Goal: Task Accomplishment & Management: Manage account settings

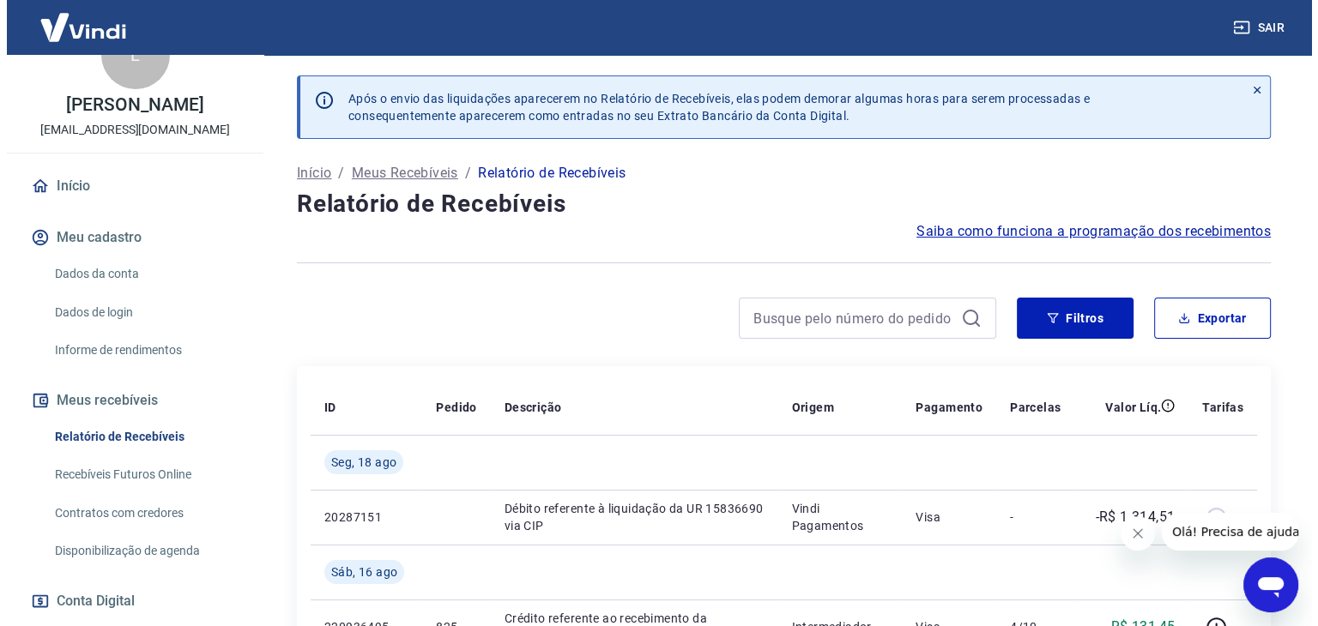
scroll to position [112, 0]
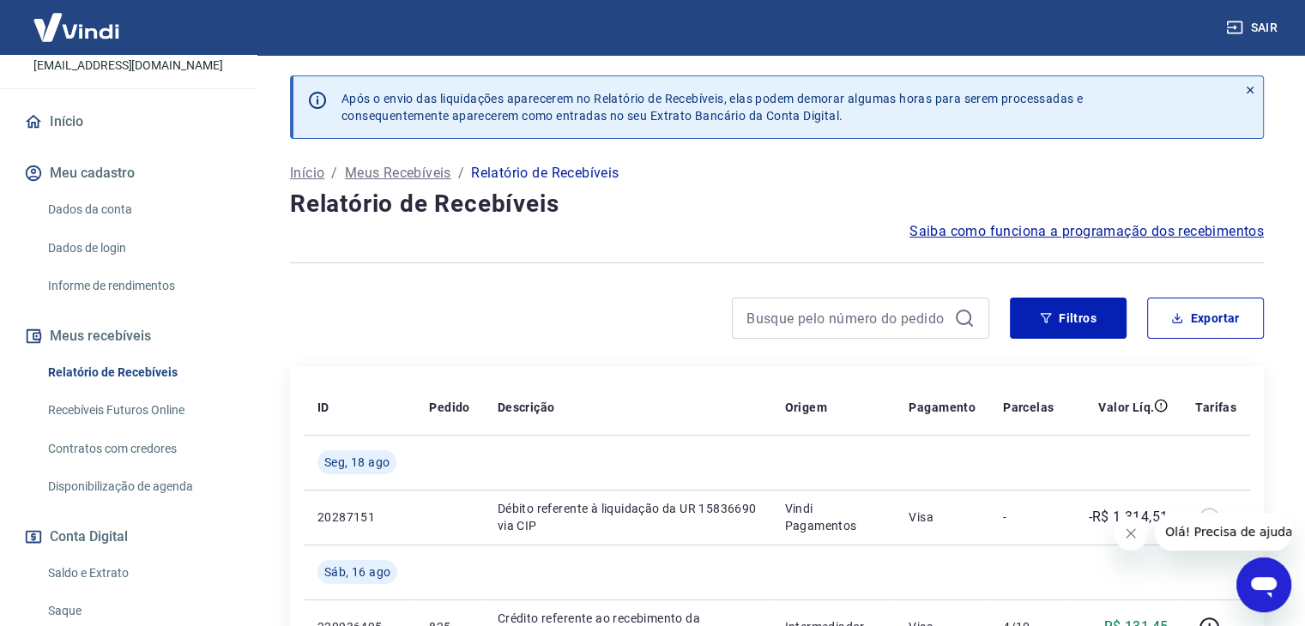
click at [94, 575] on link "Saldo e Extrato" at bounding box center [138, 573] width 195 height 35
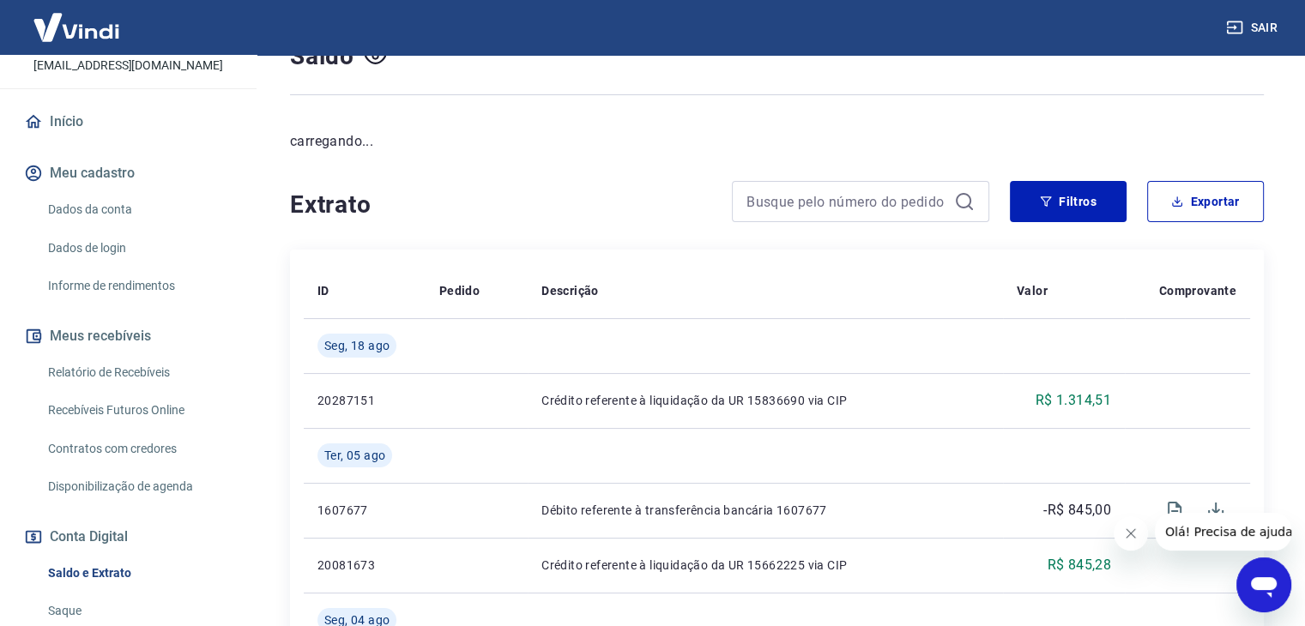
scroll to position [151, 0]
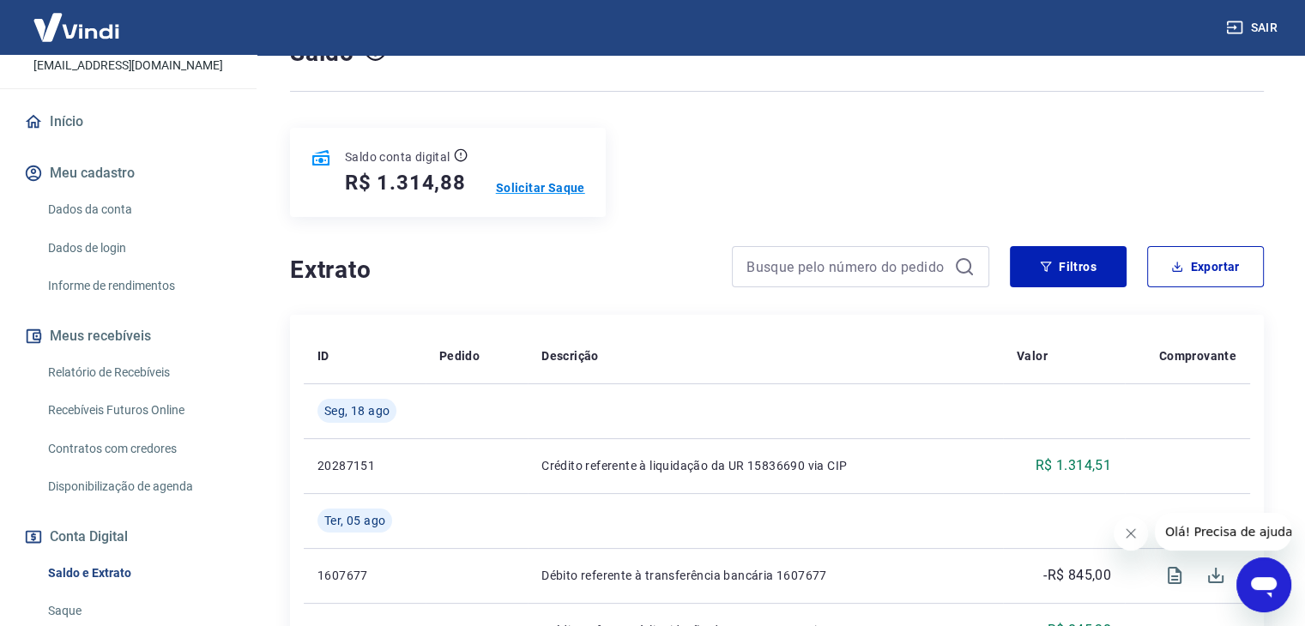
click at [535, 190] on p "Solicitar Saque" at bounding box center [540, 187] width 89 height 17
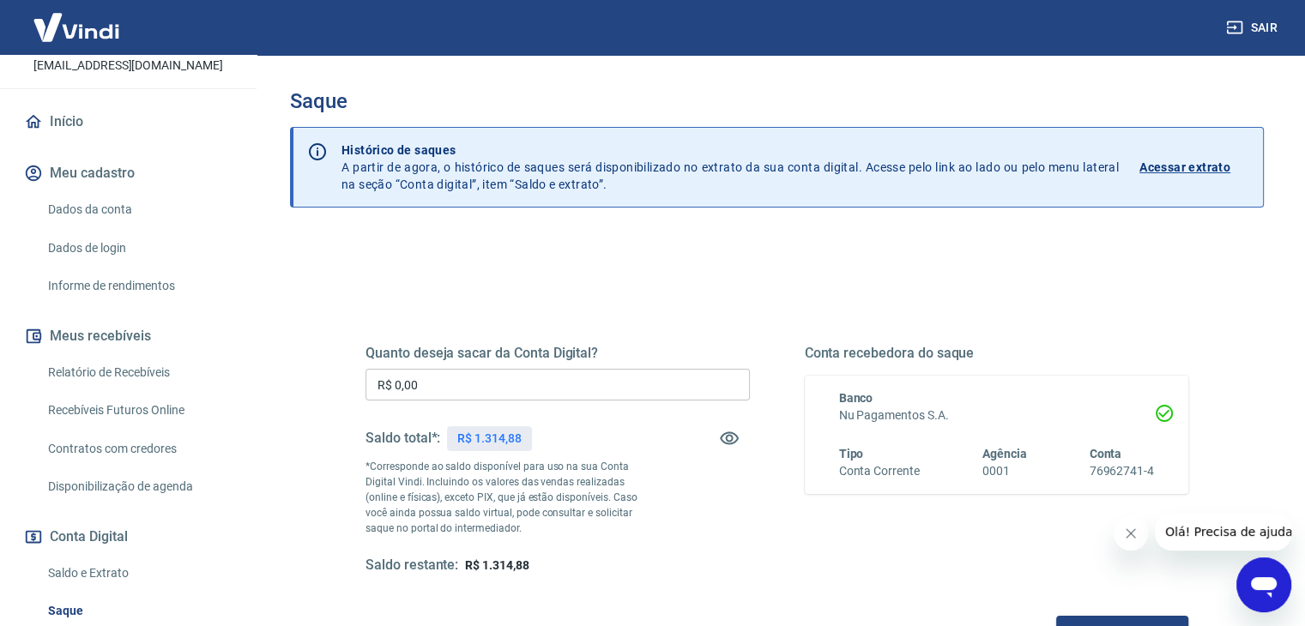
click at [444, 409] on div "Quanto deseja sacar da Conta Digital? R$ 0,00 ​ Saldo total*: R$ 1.314,88 *Corr…" at bounding box center [557, 460] width 384 height 230
click at [444, 402] on div "Quanto deseja sacar da Conta Digital? R$ 0,00 ​ Saldo total*: R$ 1.314,88 *Corr…" at bounding box center [557, 460] width 384 height 230
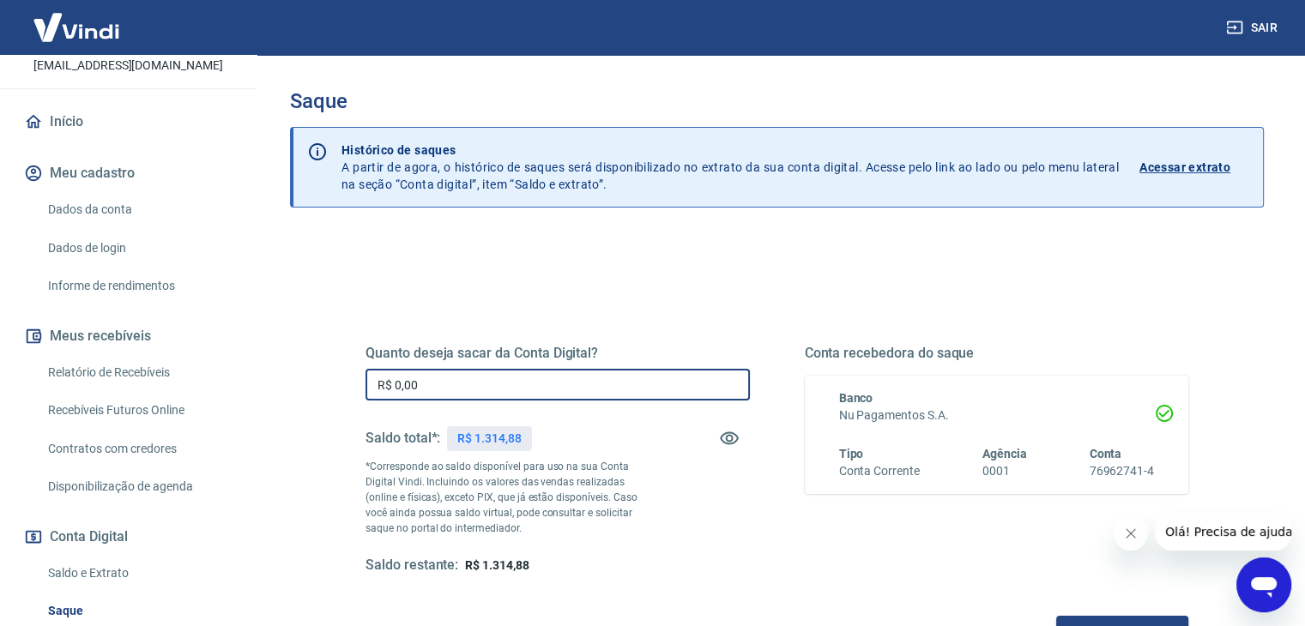
click at [446, 396] on input "R$ 0,00" at bounding box center [557, 385] width 384 height 32
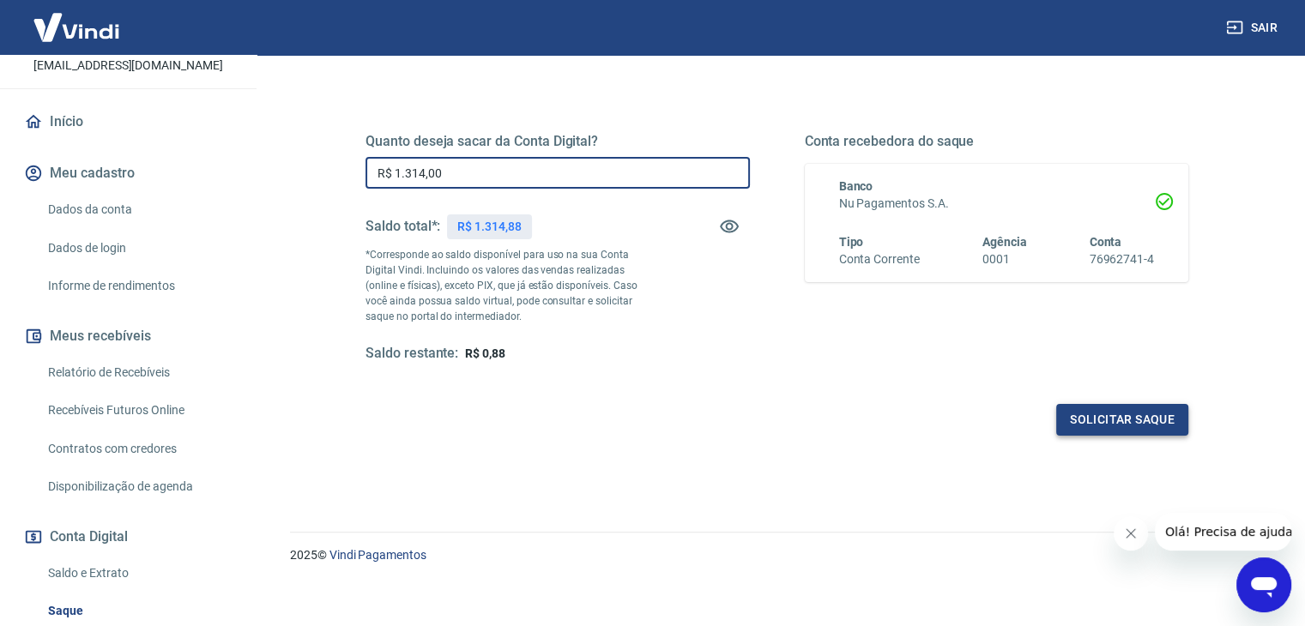
type input "R$ 1.314,00"
click at [1137, 420] on button "Solicitar saque" at bounding box center [1122, 420] width 132 height 32
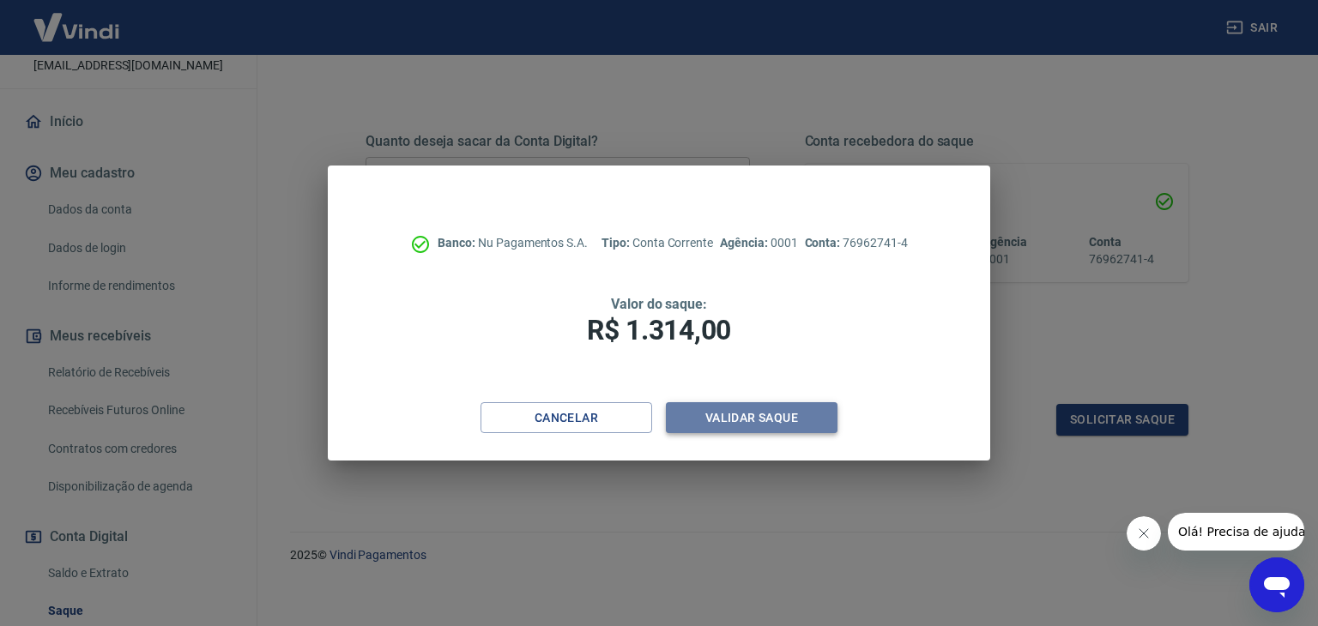
click at [784, 421] on button "Validar saque" at bounding box center [752, 418] width 172 height 32
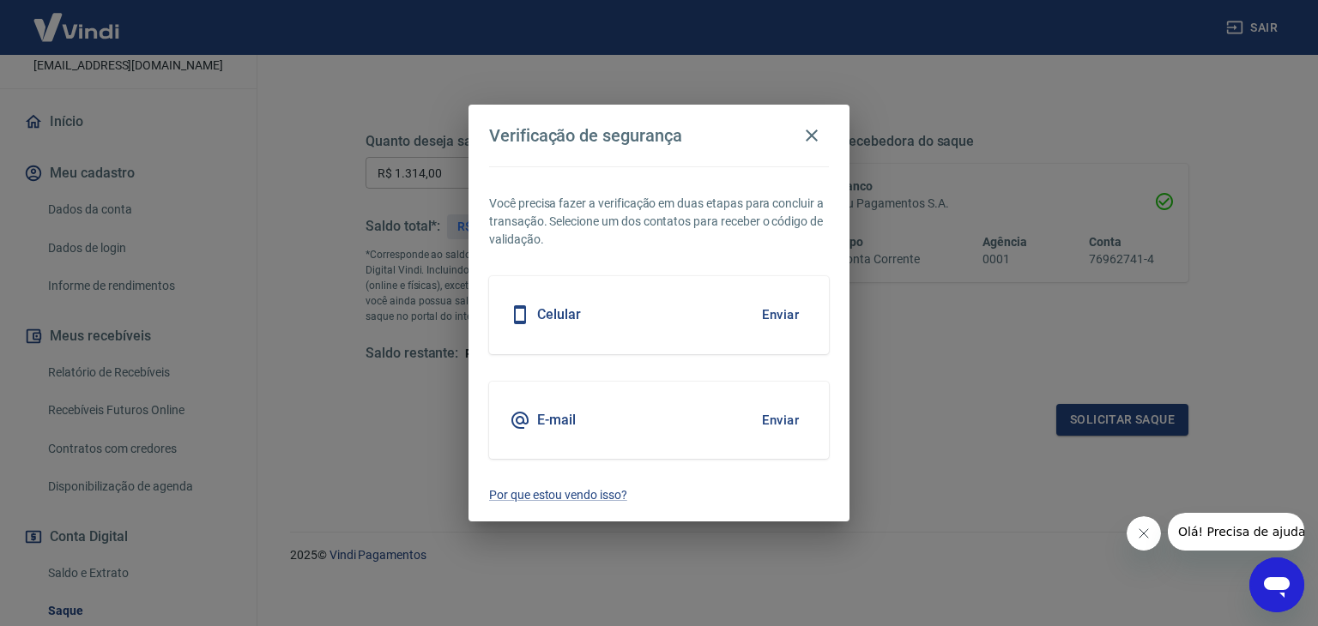
click at [754, 409] on button "Enviar" at bounding box center [780, 420] width 56 height 36
click at [762, 411] on button "Enviar" at bounding box center [780, 420] width 56 height 36
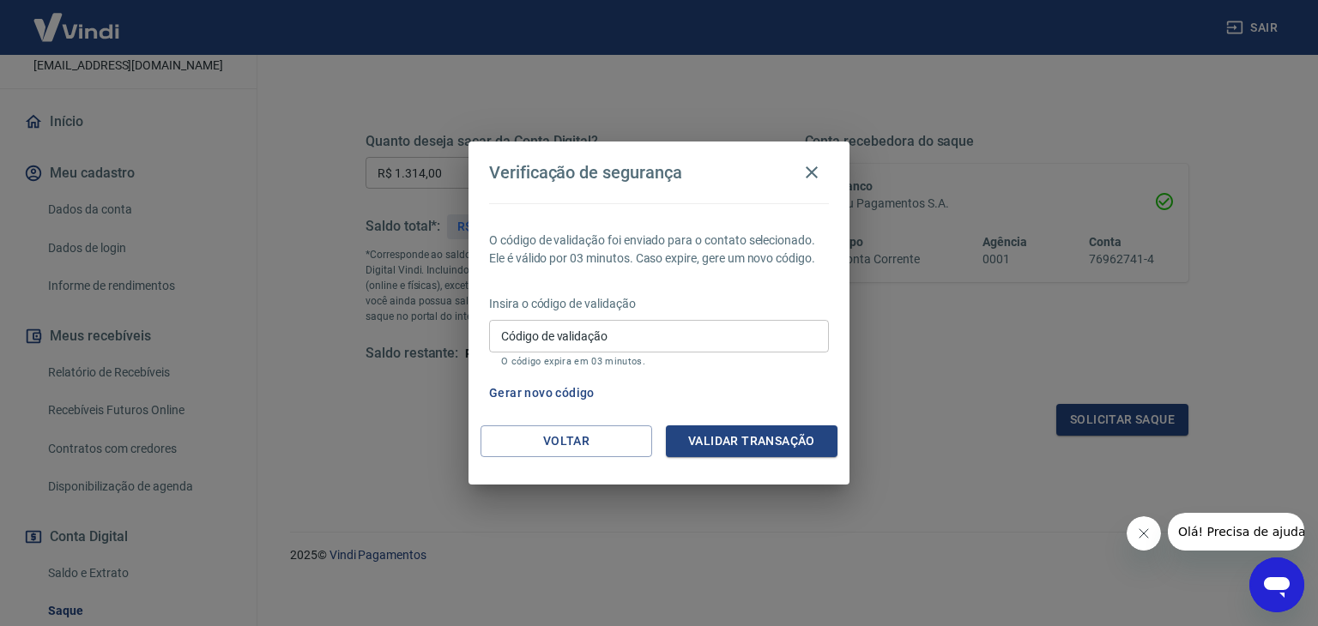
click at [579, 344] on input "Código de validação" at bounding box center [659, 336] width 340 height 32
type input "697457"
click at [714, 435] on button "Validar transação" at bounding box center [752, 442] width 172 height 32
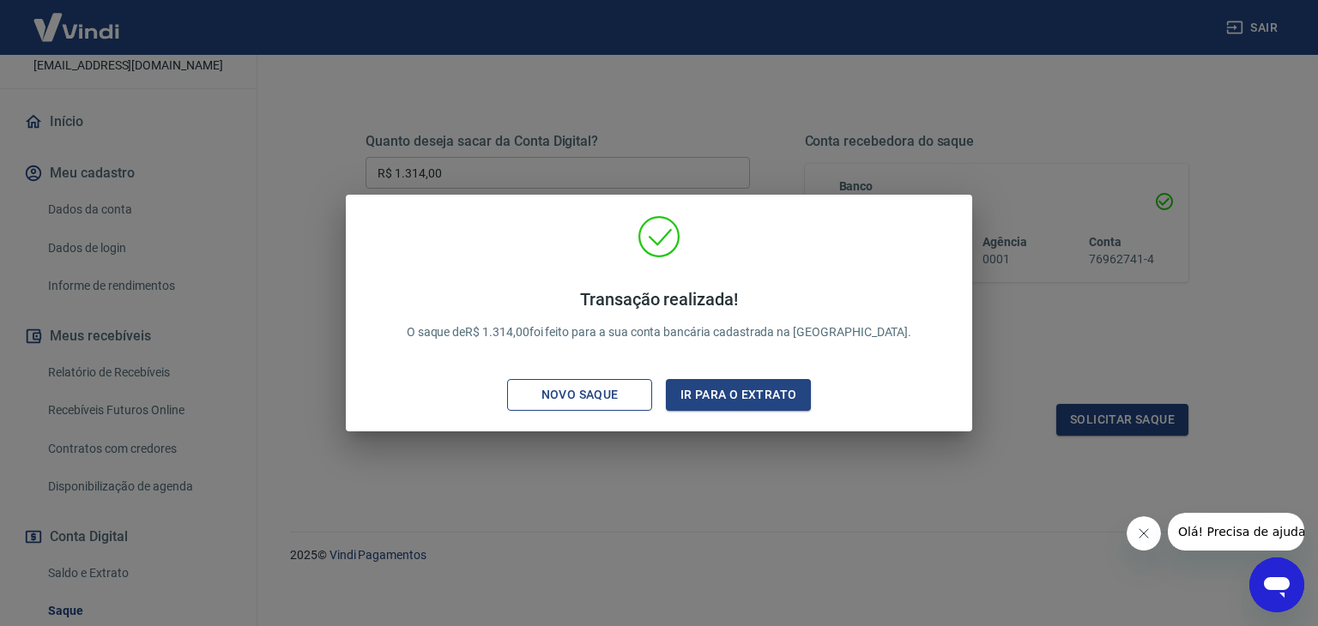
click at [635, 386] on div "Novo saque" at bounding box center [580, 394] width 118 height 21
